Goal: Task Accomplishment & Management: Use online tool/utility

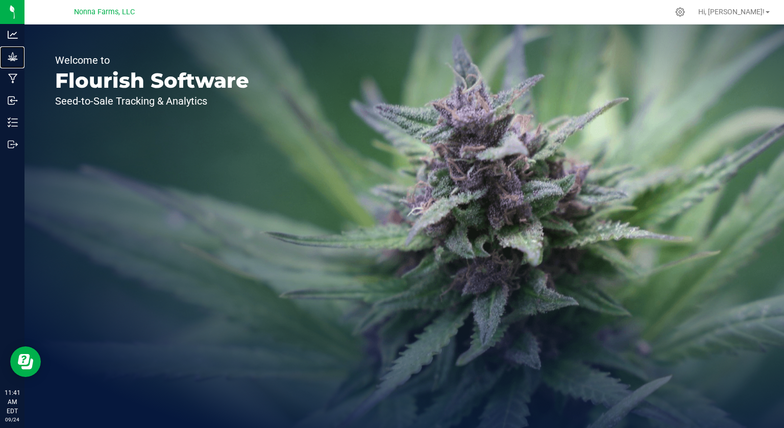
click at [10, 60] on icon at bounding box center [13, 57] width 10 height 10
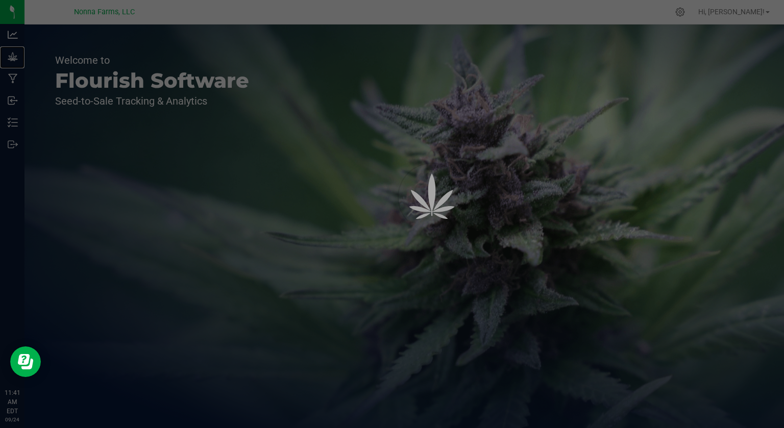
click at [25, 63] on div "Grow" at bounding box center [13, 56] width 21 height 20
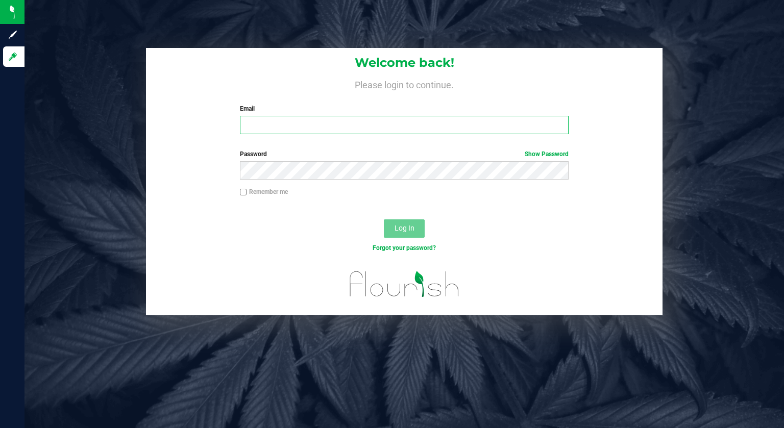
click at [396, 124] on input "Email" at bounding box center [404, 125] width 329 height 18
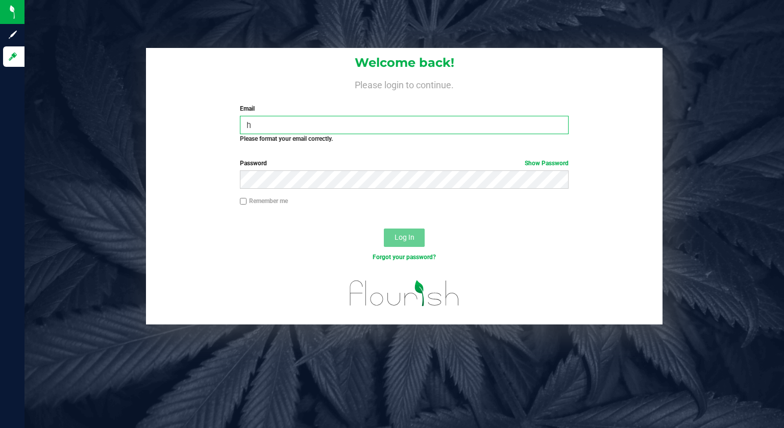
type input "[EMAIL_ADDRESS][DOMAIN_NAME]"
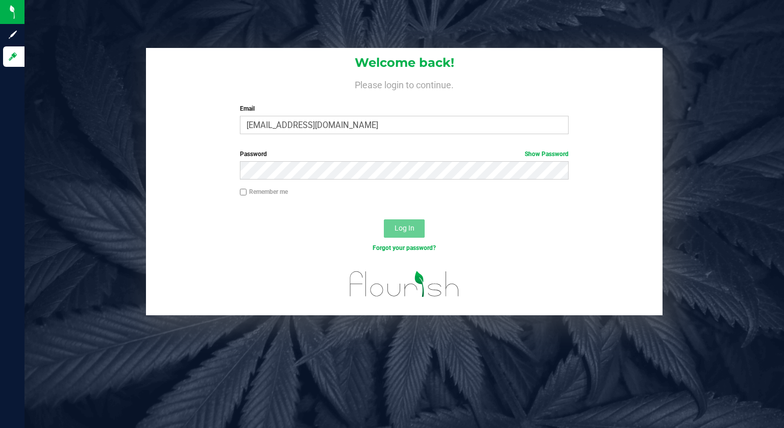
click at [243, 192] on input "Remember me" at bounding box center [243, 192] width 7 height 7
checkbox input "true"
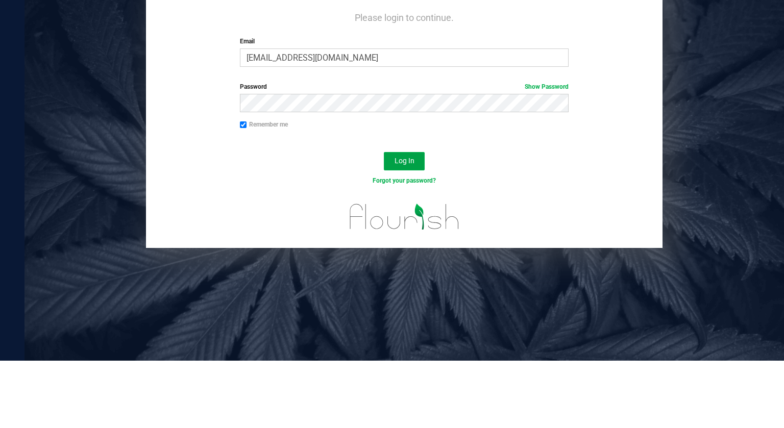
click at [413, 227] on span "Log In" at bounding box center [405, 228] width 20 height 8
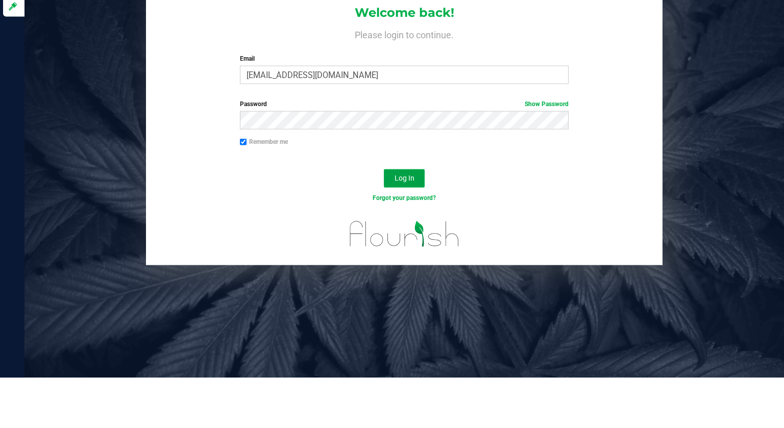
click at [409, 230] on span "Log In" at bounding box center [405, 228] width 20 height 8
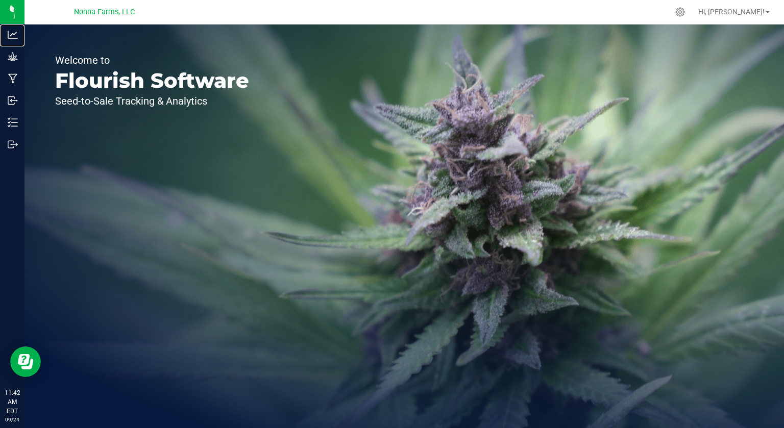
click at [8, 36] on icon at bounding box center [13, 35] width 10 height 10
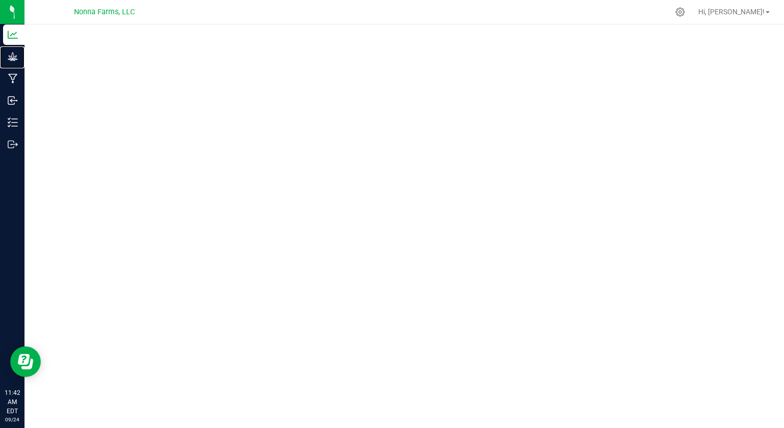
click at [0, 0] on p "Grow" at bounding box center [0, 0] width 0 height 0
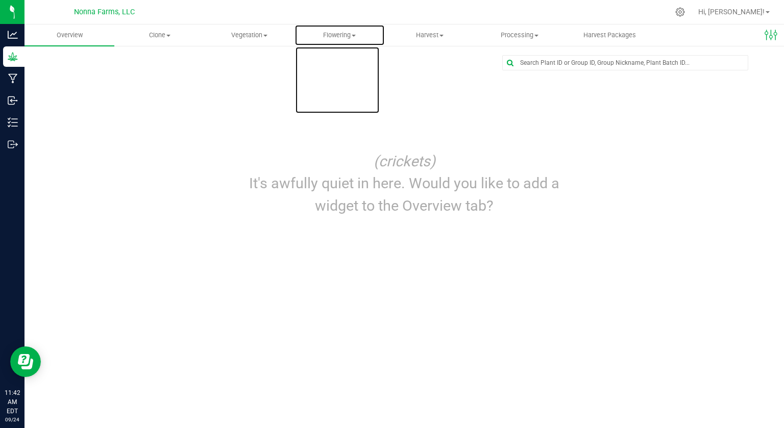
click at [368, 37] on span "Flowering" at bounding box center [339, 35] width 89 height 9
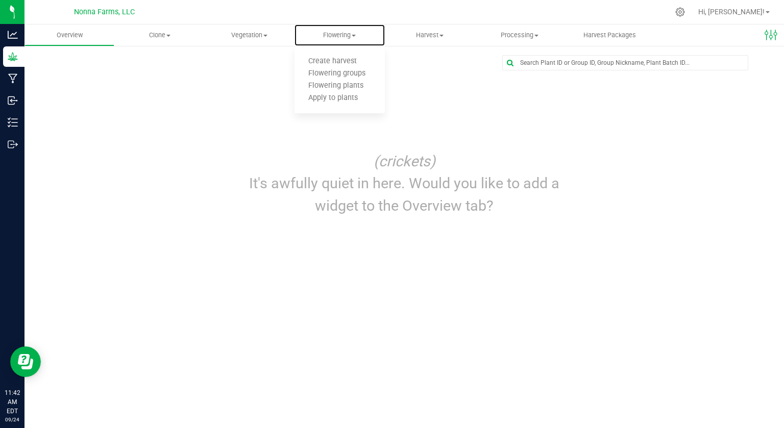
click at [353, 72] on span "Flowering groups" at bounding box center [337, 73] width 85 height 9
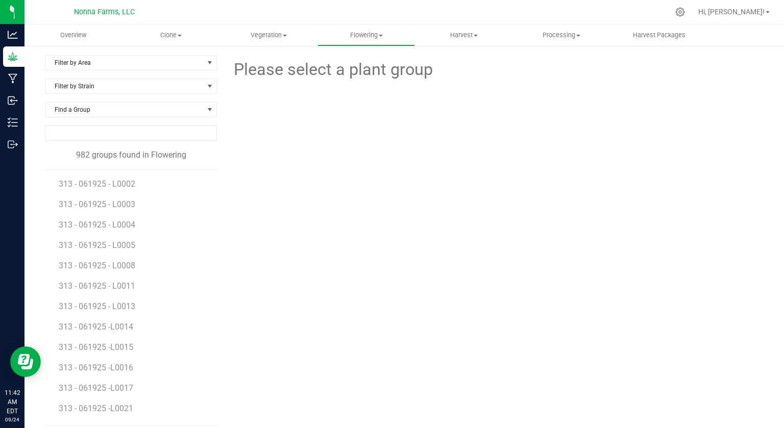
click at [122, 135] on input "NO DATA FOUND" at bounding box center [130, 133] width 171 height 14
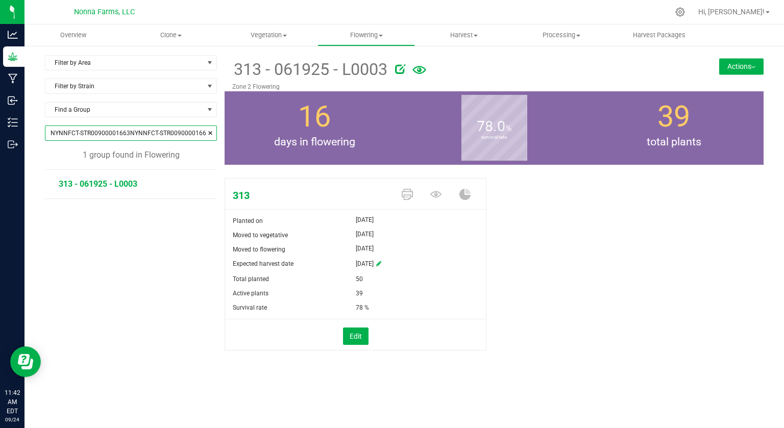
type input "NYNNFCT-STR00900001663NYNNFCT-STR00900001665"
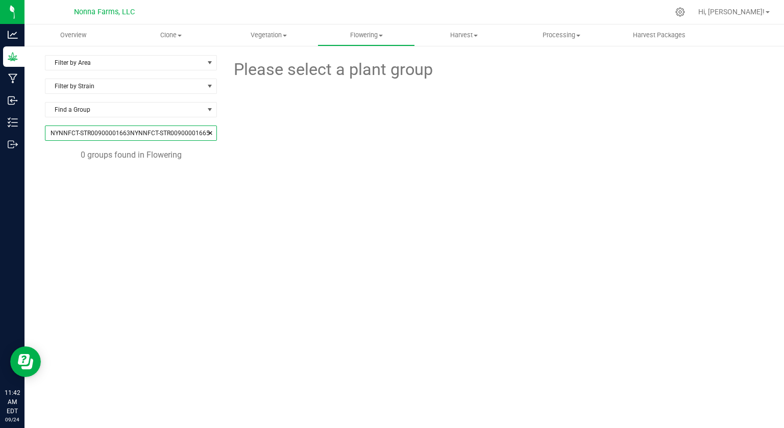
click at [210, 133] on span at bounding box center [210, 133] width 6 height 10
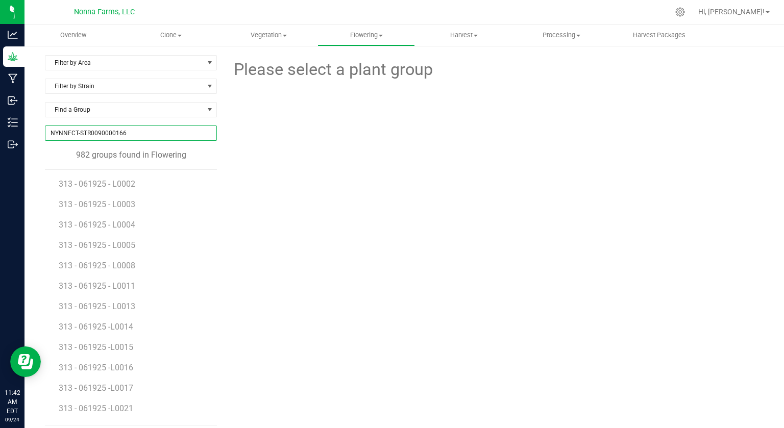
type input "NYNNFCT-STR00900001665"
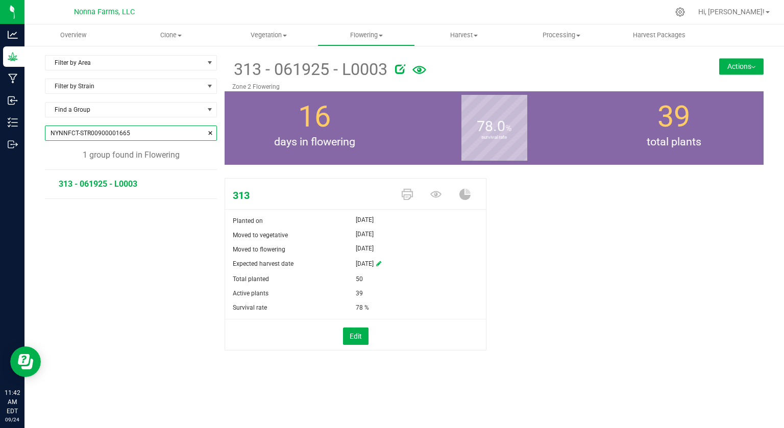
click at [212, 131] on span at bounding box center [210, 133] width 6 height 10
